Goal: Task Accomplishment & Management: Use online tool/utility

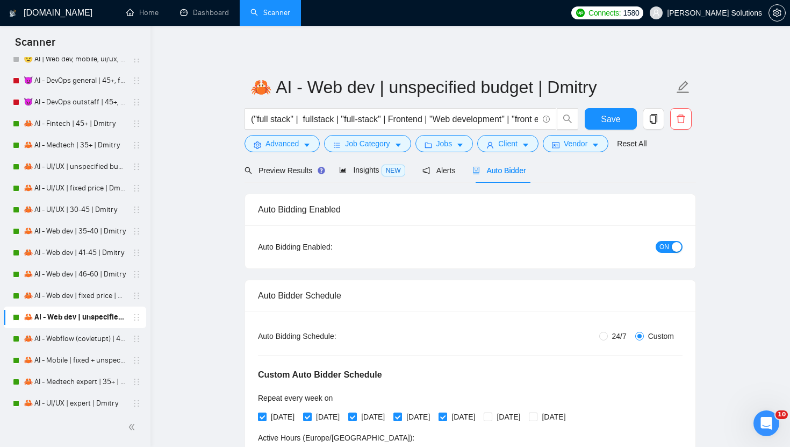
scroll to position [2992, 0]
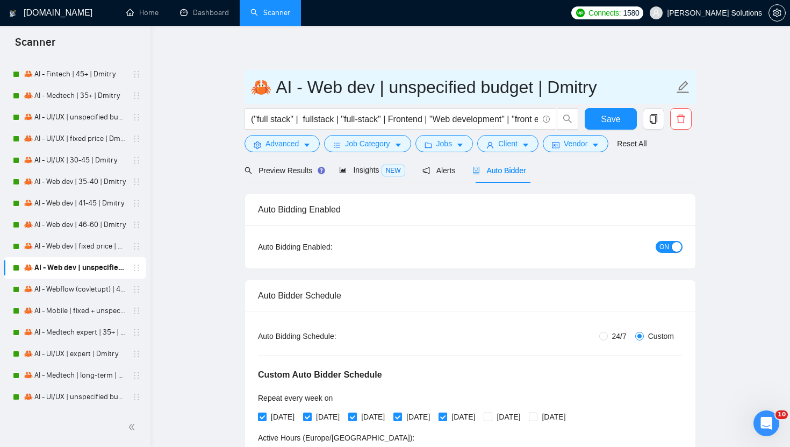
click at [74, 76] on link "🦀 AI - Fintech | 45+ | Dmitry" at bounding box center [75, 73] width 102 height 21
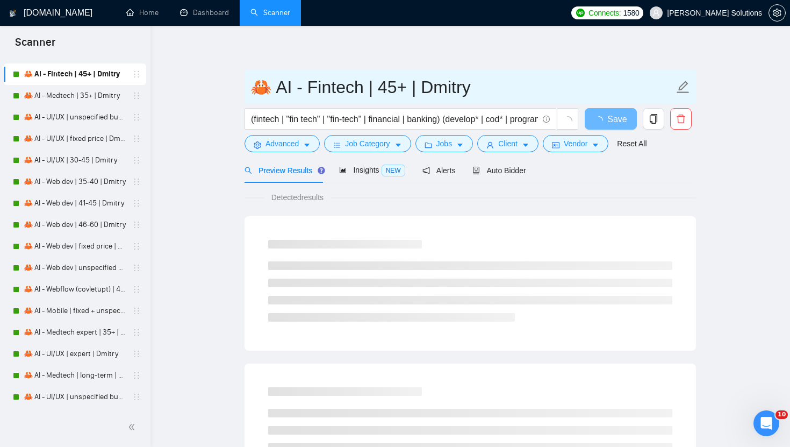
click at [376, 91] on input "🦀 AI - Fintech | 45+ | Dmitry" at bounding box center [462, 87] width 424 height 27
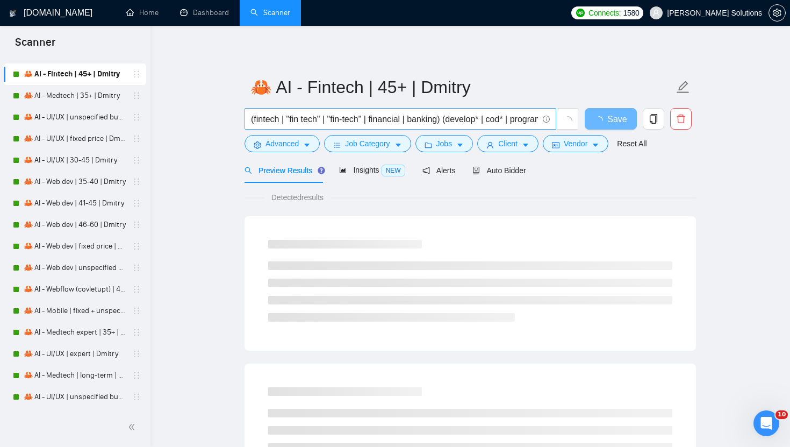
click at [341, 123] on input "(fintech | "fin tech" | "fin-tech" | financial | banking) (develop* | cod* | pr…" at bounding box center [394, 118] width 287 height 13
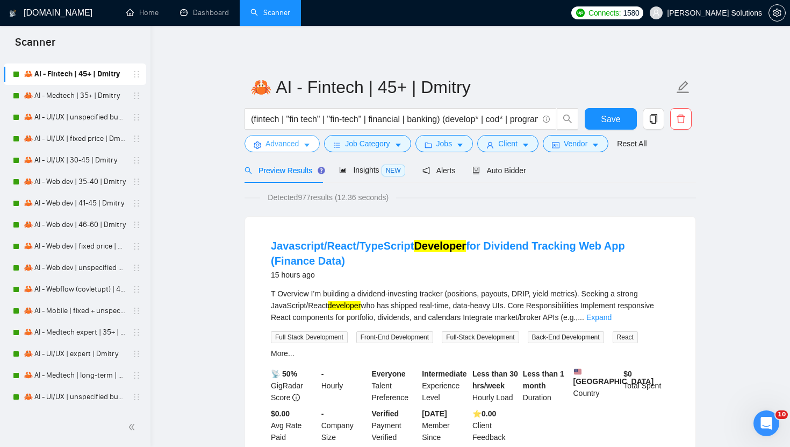
click at [300, 146] on button "Advanced" at bounding box center [282, 143] width 75 height 17
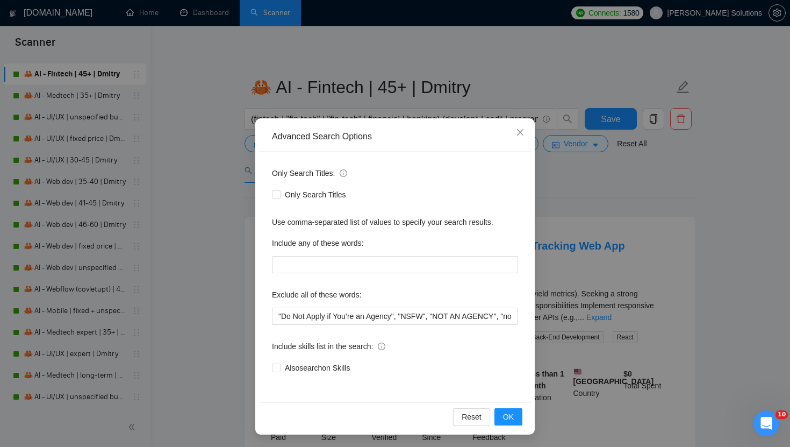
click at [415, 84] on div "Advanced Search Options Only Search Titles: Only Search Titles Use comma-separa…" at bounding box center [395, 223] width 790 height 447
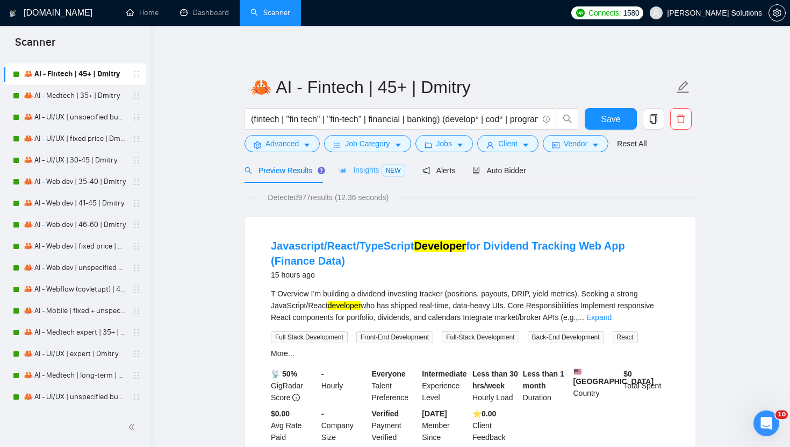
click at [357, 163] on div "Insights NEW" at bounding box center [372, 169] width 66 height 25
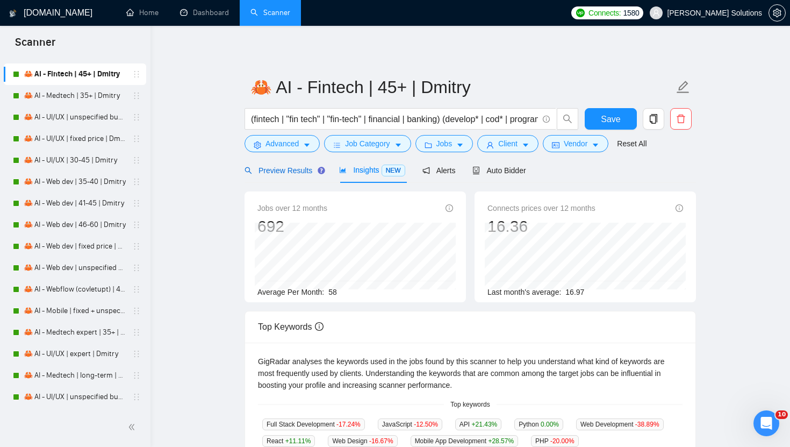
click at [281, 174] on div "Preview Results" at bounding box center [283, 170] width 77 height 12
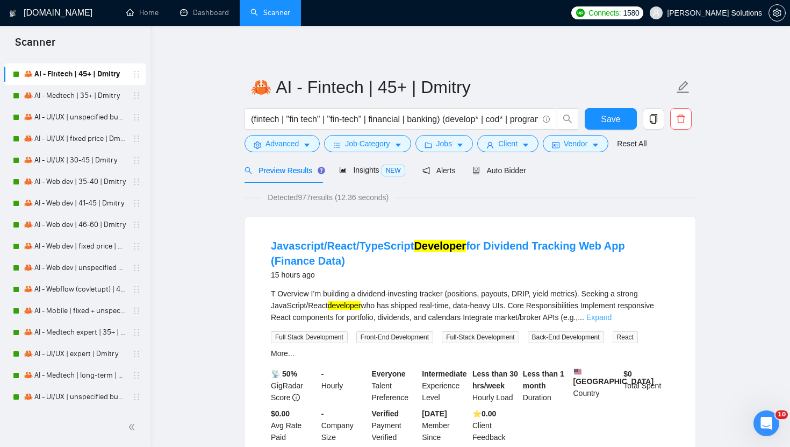
click at [612, 316] on link "Expand" at bounding box center [598, 317] width 25 height 9
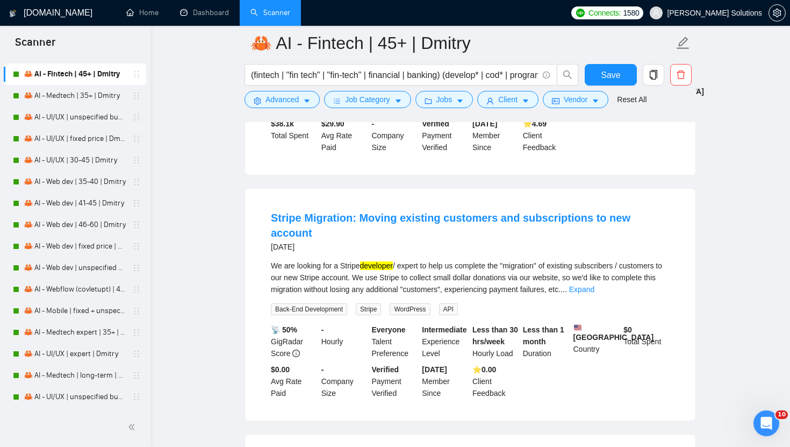
scroll to position [1179, 0]
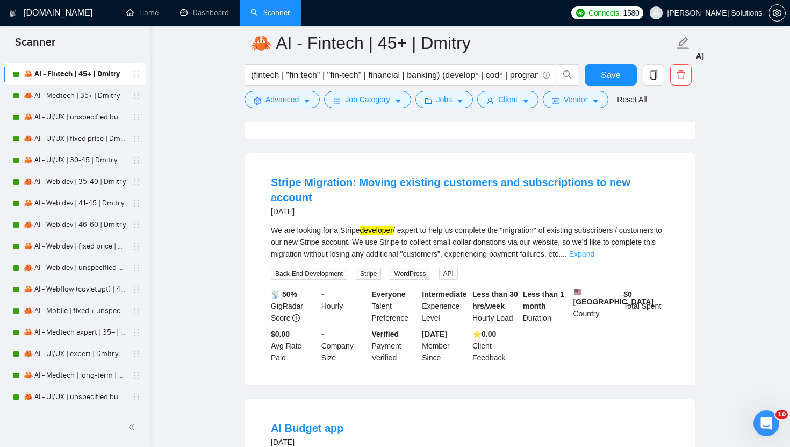
click at [594, 258] on link "Expand" at bounding box center [581, 253] width 25 height 9
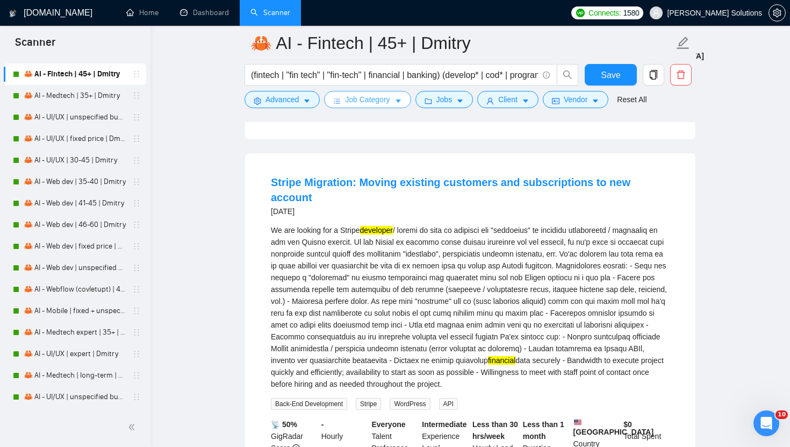
click at [398, 102] on icon "caret-down" at bounding box center [398, 101] width 8 height 8
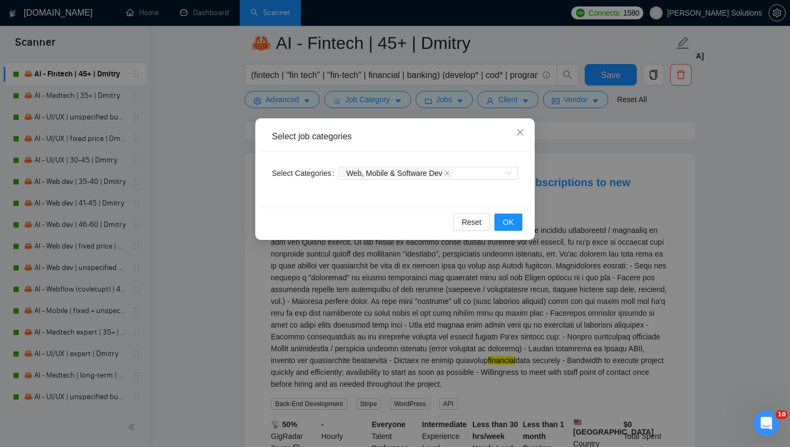
click at [403, 89] on div "Select job categories Select Categories Web, Mobile & Software Dev Reset OK" at bounding box center [395, 223] width 790 height 447
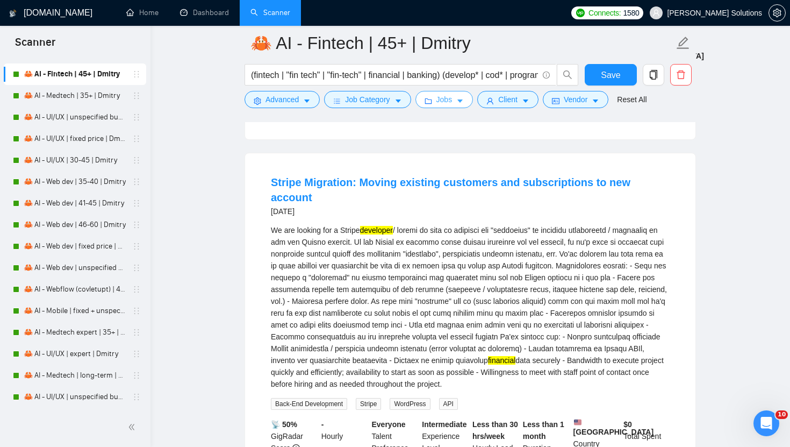
click at [437, 96] on button "Jobs" at bounding box center [444, 99] width 58 height 17
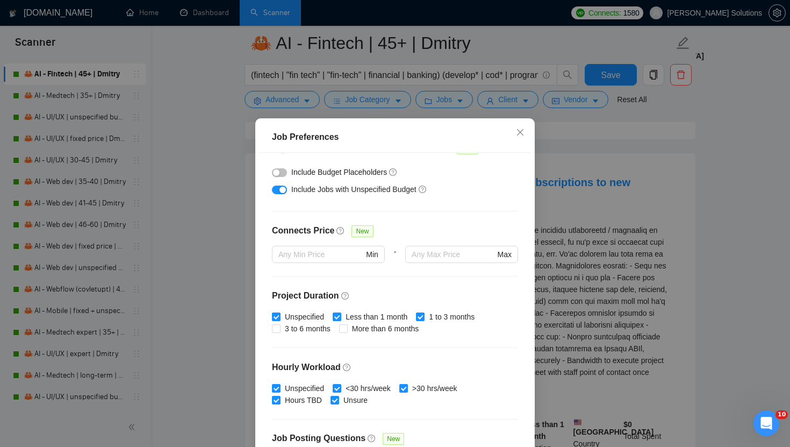
scroll to position [0, 0]
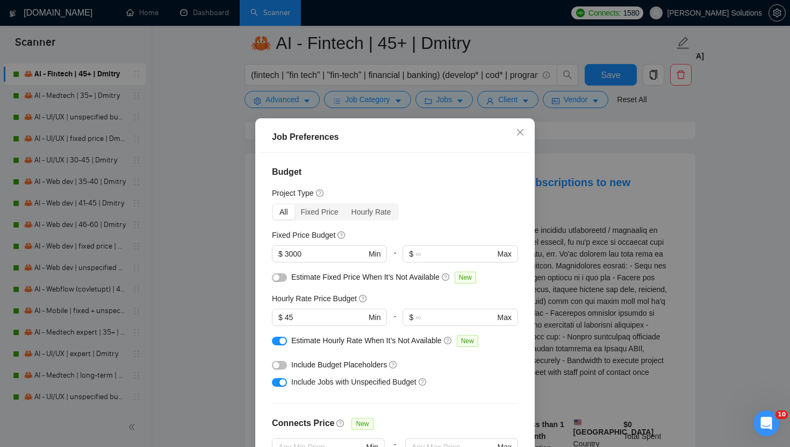
click at [477, 100] on div "Job Preferences Budget Project Type All Fixed Price Hourly Rate Fixed Price Bud…" at bounding box center [395, 223] width 790 height 447
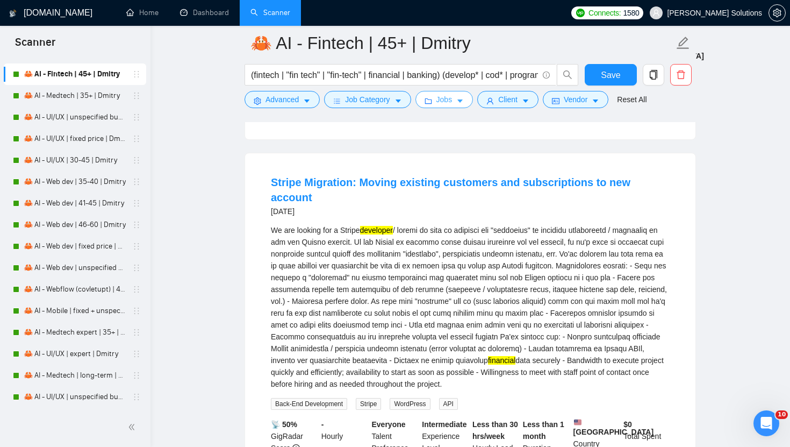
click at [462, 98] on icon "caret-down" at bounding box center [460, 101] width 8 height 8
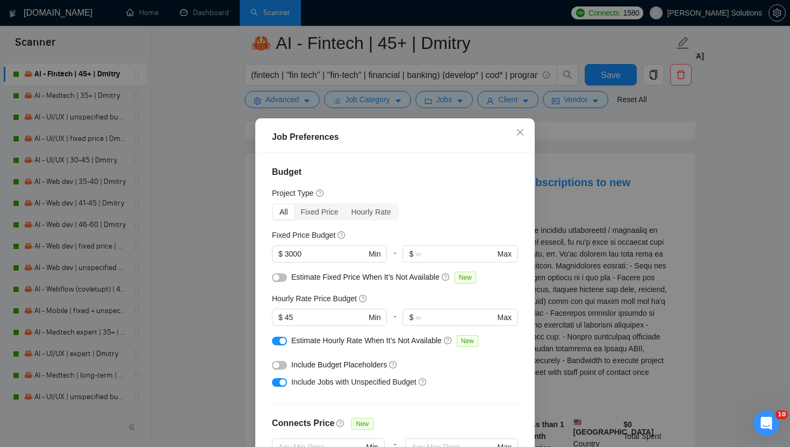
click at [506, 85] on div "Job Preferences Budget Project Type All Fixed Price Hourly Rate Fixed Price Bud…" at bounding box center [395, 223] width 790 height 447
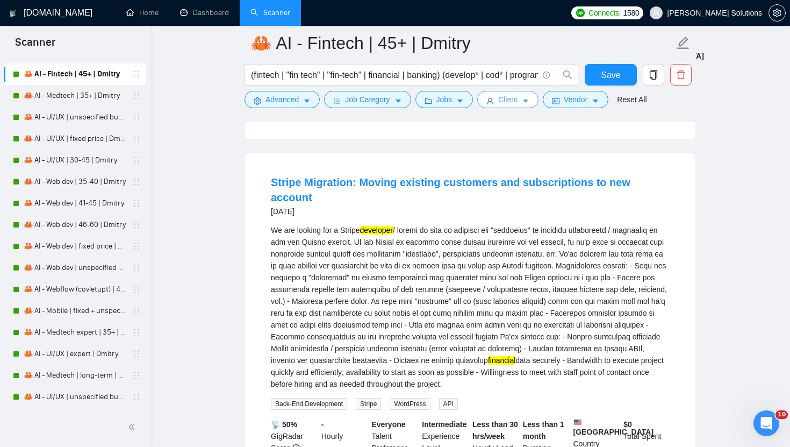
click at [507, 105] on span "Client" at bounding box center [507, 100] width 19 height 12
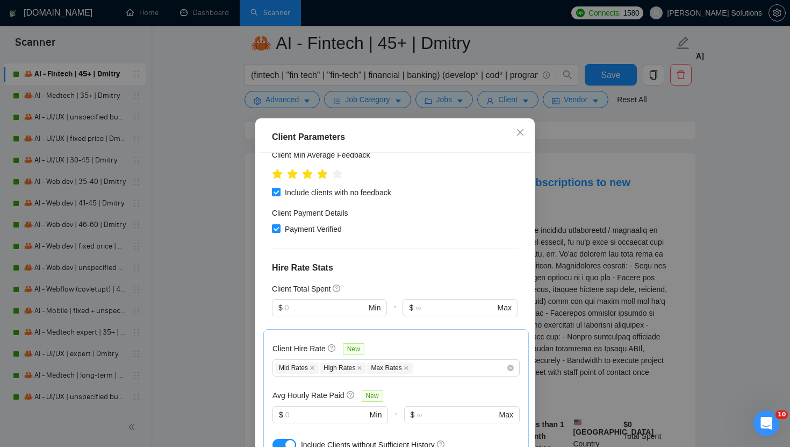
scroll to position [432, 0]
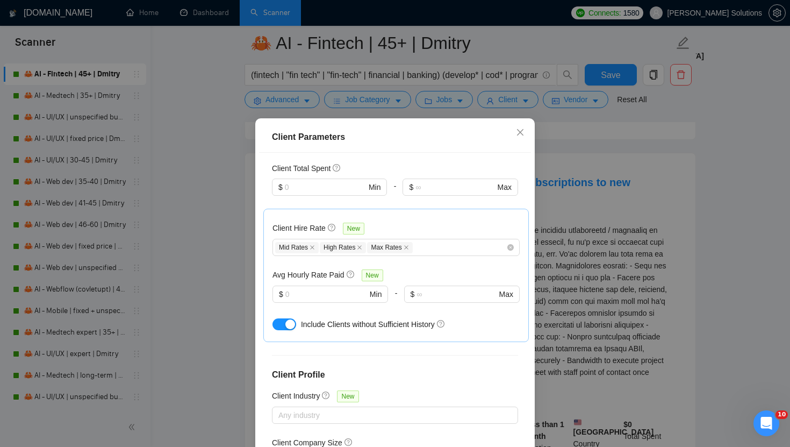
click at [561, 148] on div "Client Parameters Client Location Include Client Countries [GEOGRAPHIC_DATA] [G…" at bounding box center [395, 223] width 790 height 447
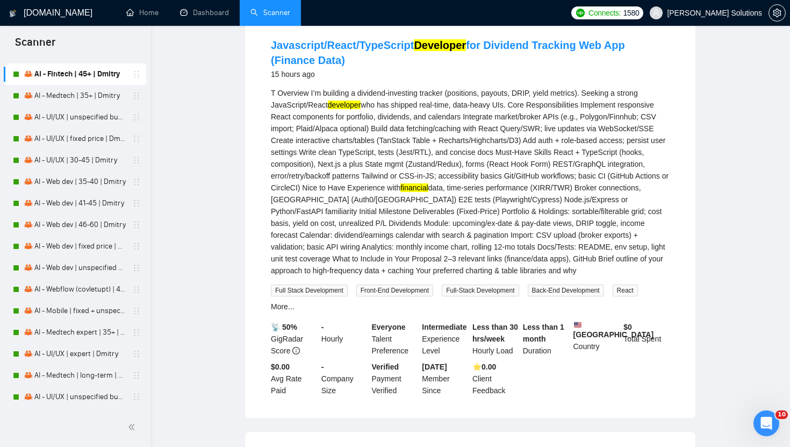
scroll to position [0, 0]
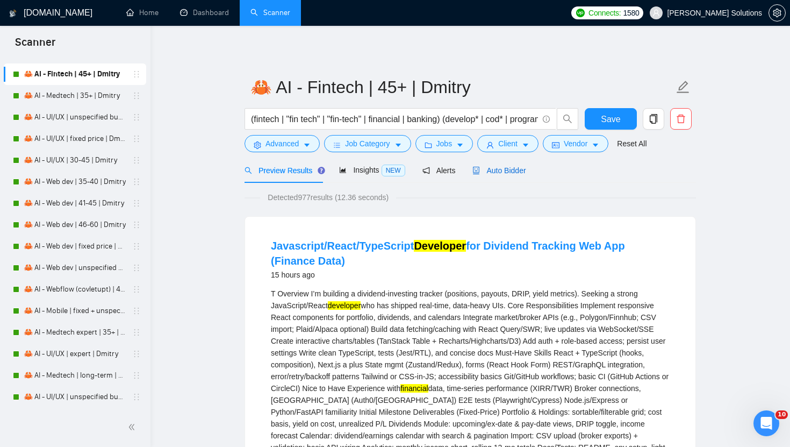
click at [494, 170] on span "Auto Bidder" at bounding box center [498, 170] width 53 height 9
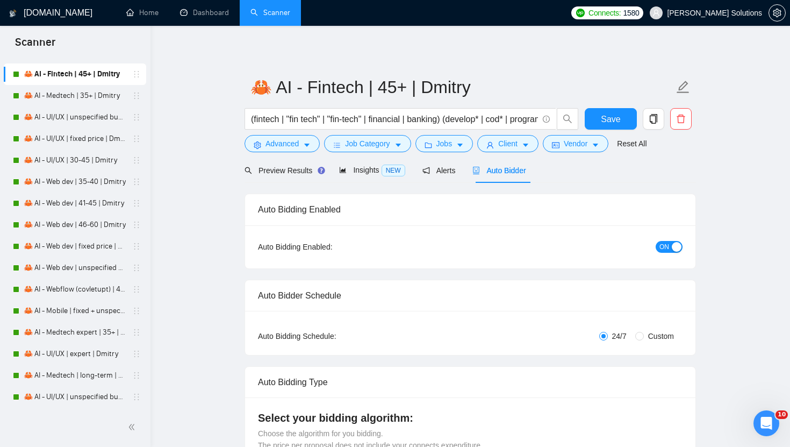
radio input "false"
radio input "true"
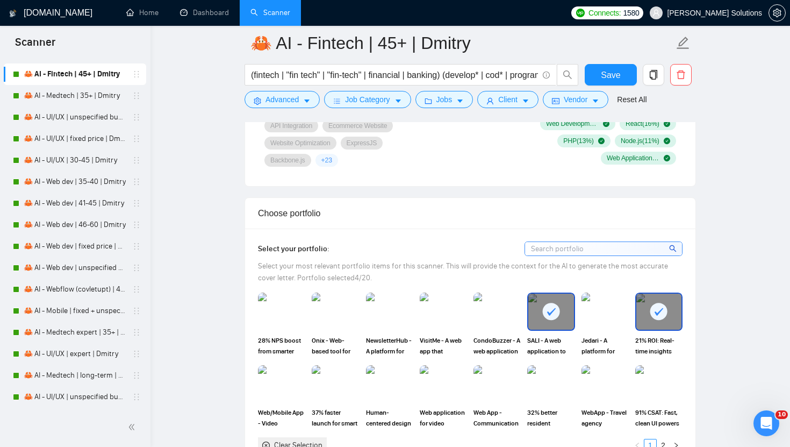
scroll to position [1253, 0]
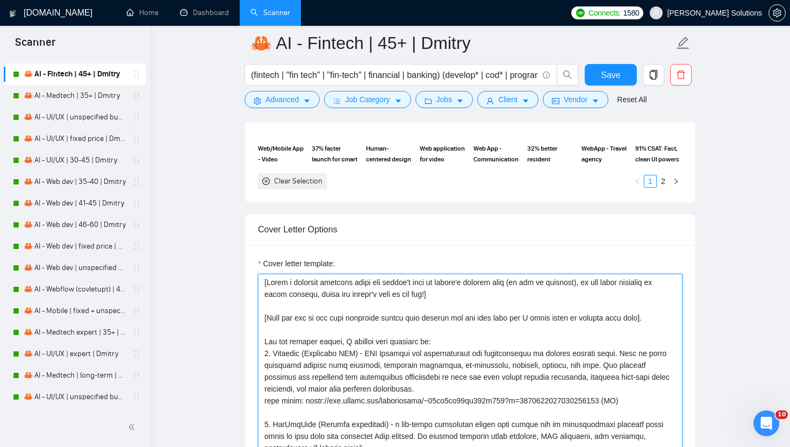
click at [467, 321] on textarea "Cover letter template:" at bounding box center [470, 395] width 425 height 242
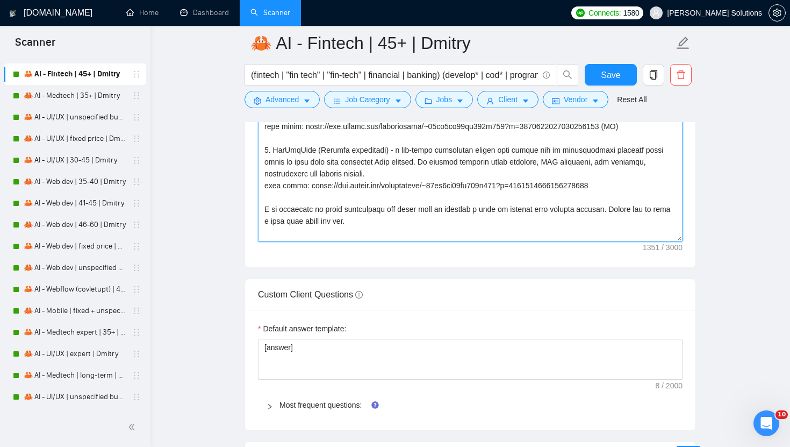
scroll to position [1691, 0]
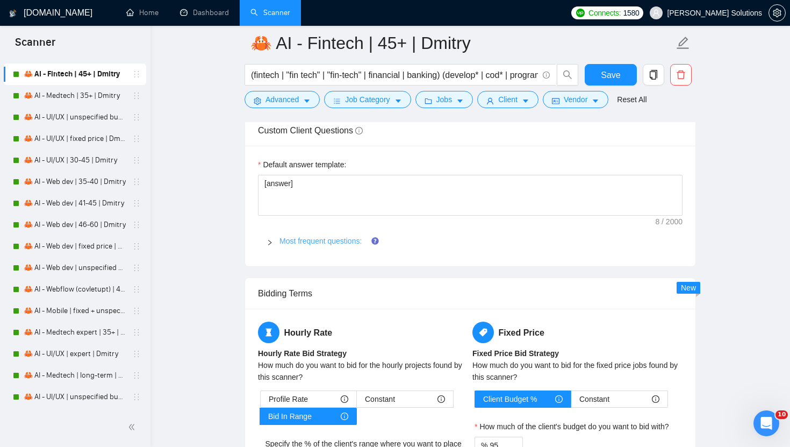
click at [334, 241] on link "Most frequent questions:" at bounding box center [320, 240] width 82 height 9
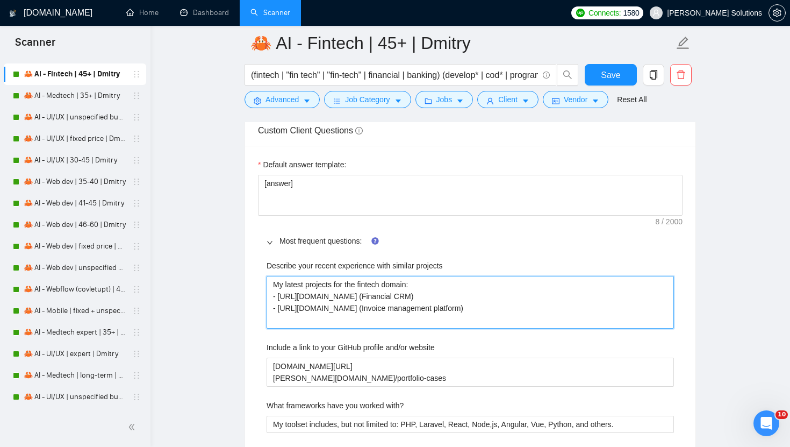
drag, startPoint x: 368, startPoint y: 319, endPoint x: 236, endPoint y: 287, distance: 135.0
click at [236, 287] on main "🦀 AI - Fintech | 45+ | Dmitry (fintech | "fin tech" | "fin-tech" | financial | …" at bounding box center [470, 280] width 605 height 3856
